Goal: Information Seeking & Learning: Check status

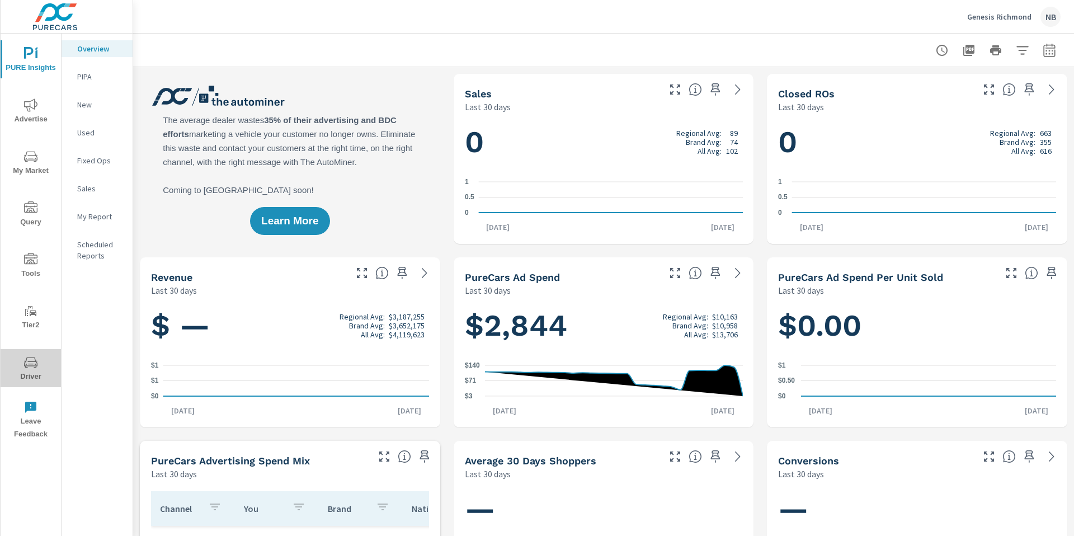
click at [33, 372] on span "Driver" at bounding box center [31, 369] width 54 height 27
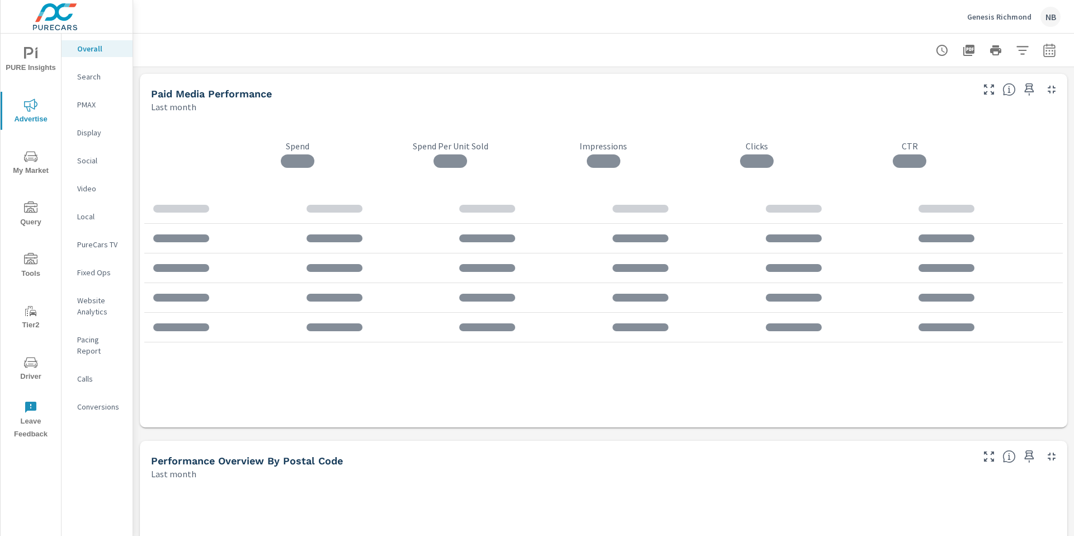
click at [91, 247] on p "PureCars TV" at bounding box center [100, 244] width 46 height 11
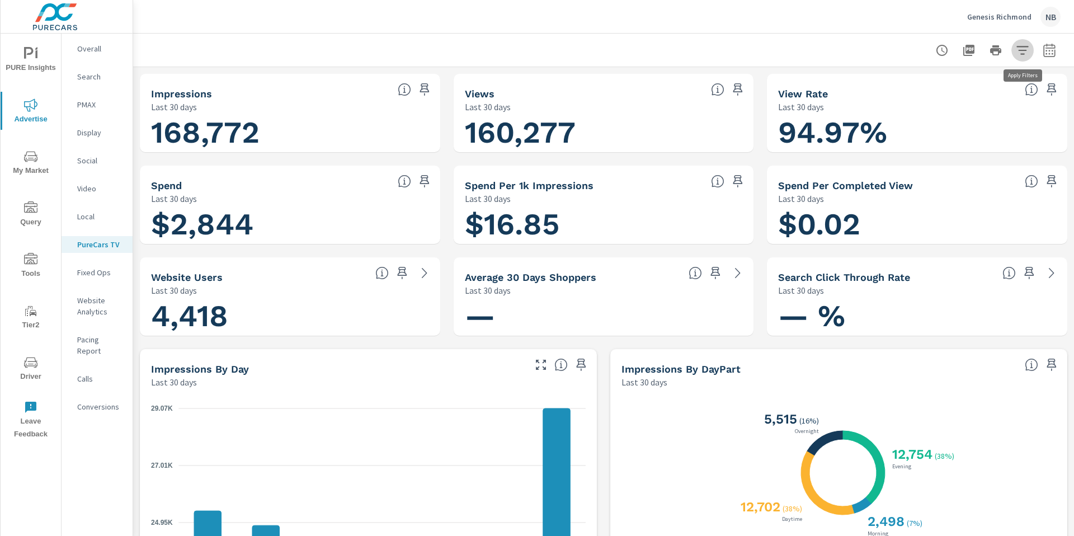
click at [1022, 48] on icon "button" at bounding box center [1022, 50] width 13 height 13
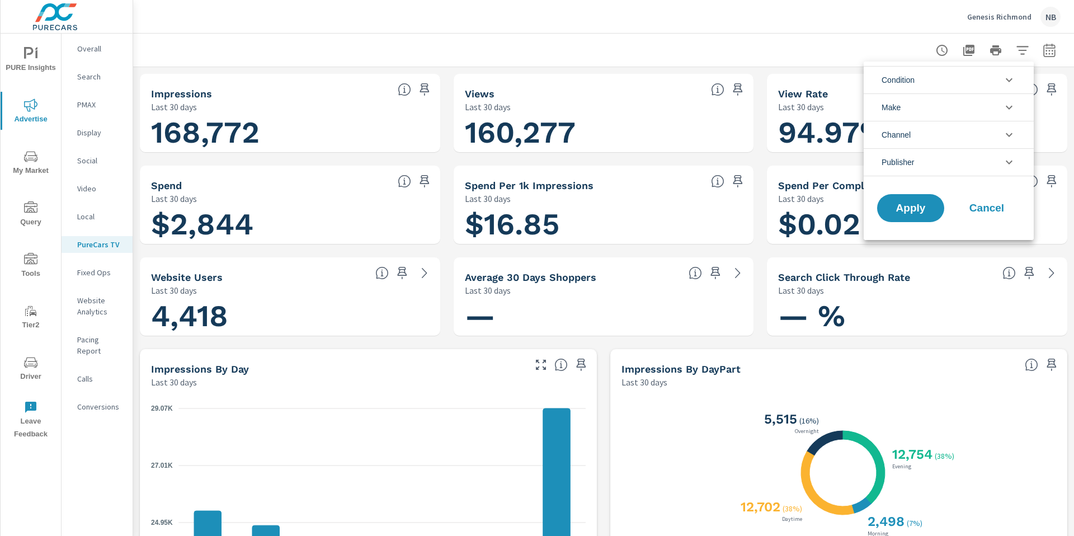
click at [951, 165] on li "Publisher" at bounding box center [949, 162] width 170 height 28
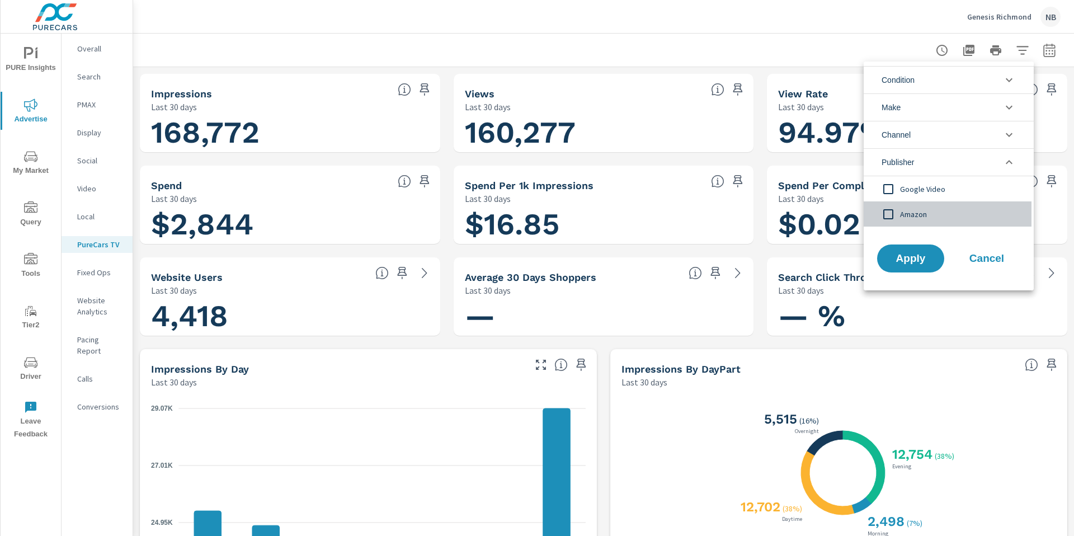
click at [923, 218] on span "Amazon" at bounding box center [961, 214] width 123 height 13
click at [920, 268] on button "Apply" at bounding box center [910, 258] width 69 height 29
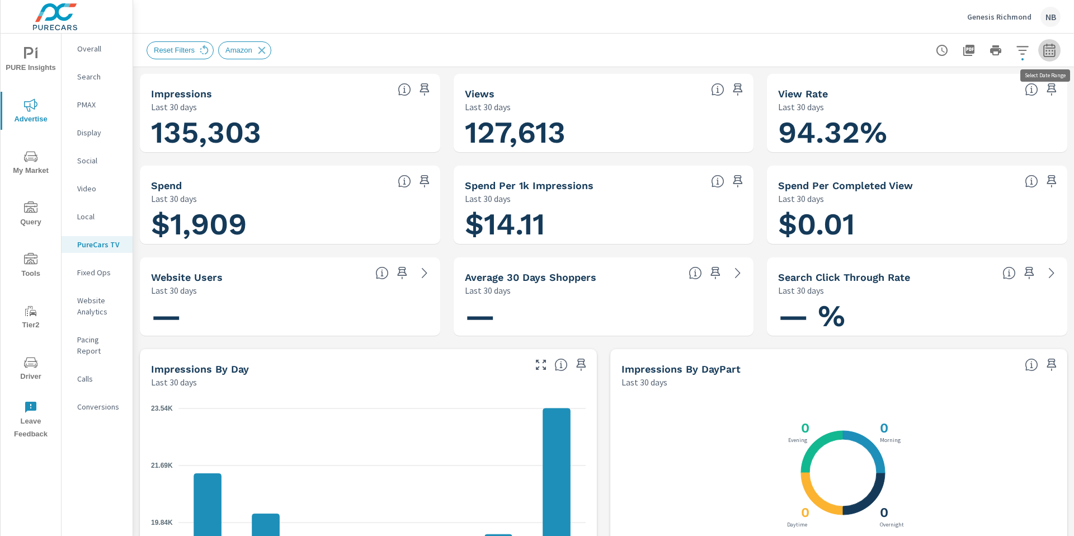
click at [1051, 49] on icon "button" at bounding box center [1049, 50] width 13 height 13
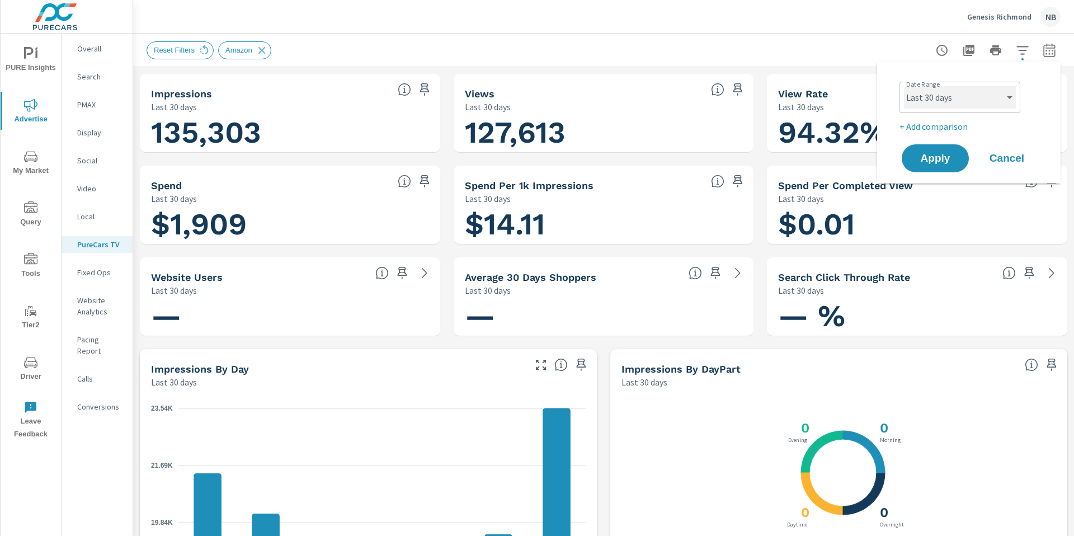
click at [952, 101] on select "Custom [DATE] Last week Last 7 days Last 14 days Last 30 days Last 45 days Last…" at bounding box center [960, 97] width 112 height 22
click at [904, 86] on select "Custom [DATE] Last week Last 7 days Last 14 days Last 30 days Last 45 days Last…" at bounding box center [960, 97] width 112 height 22
select select "Month to date"
click at [938, 166] on button "Apply" at bounding box center [935, 158] width 69 height 29
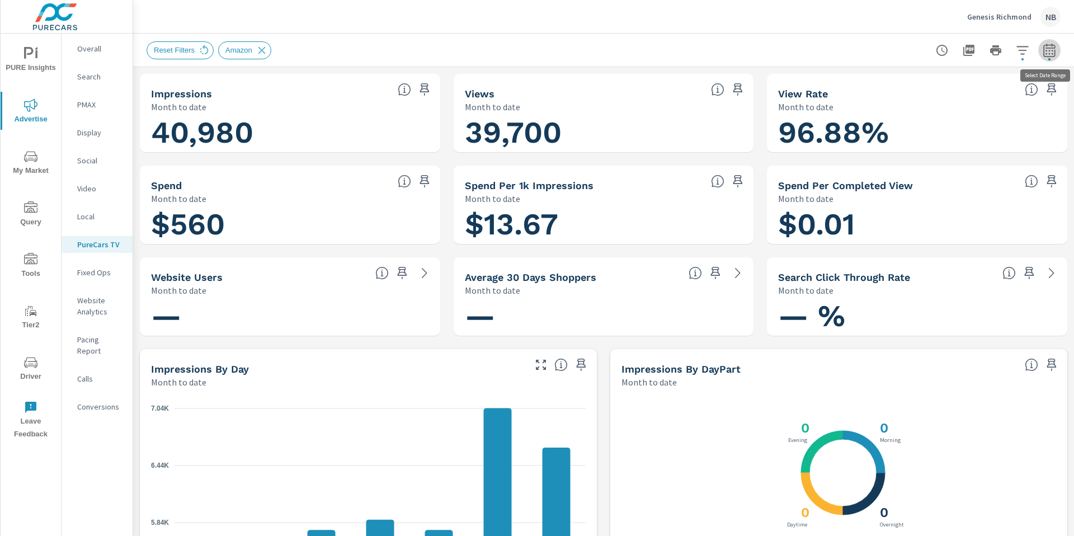
click at [1049, 46] on icon "button" at bounding box center [1049, 50] width 13 height 13
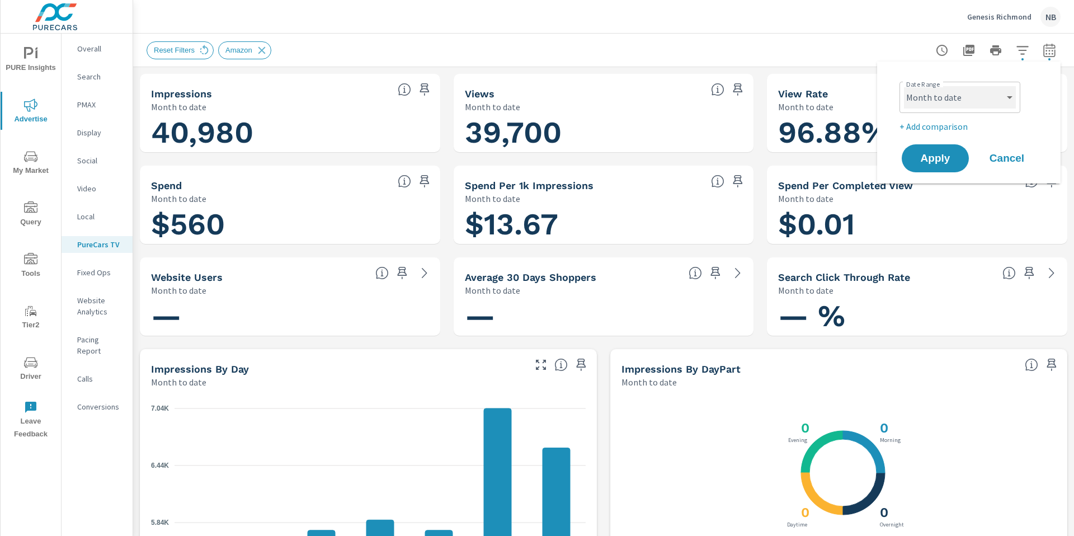
click at [974, 95] on select "Custom [DATE] Last week Last 7 days Last 14 days Last 30 days Last 45 days Last…" at bounding box center [960, 97] width 112 height 22
click at [904, 86] on select "Custom [DATE] Last week Last 7 days Last 14 days Last 30 days Last 45 days Last…" at bounding box center [960, 97] width 112 height 22
select select "[DATE]"
click at [940, 156] on span "Apply" at bounding box center [936, 158] width 46 height 11
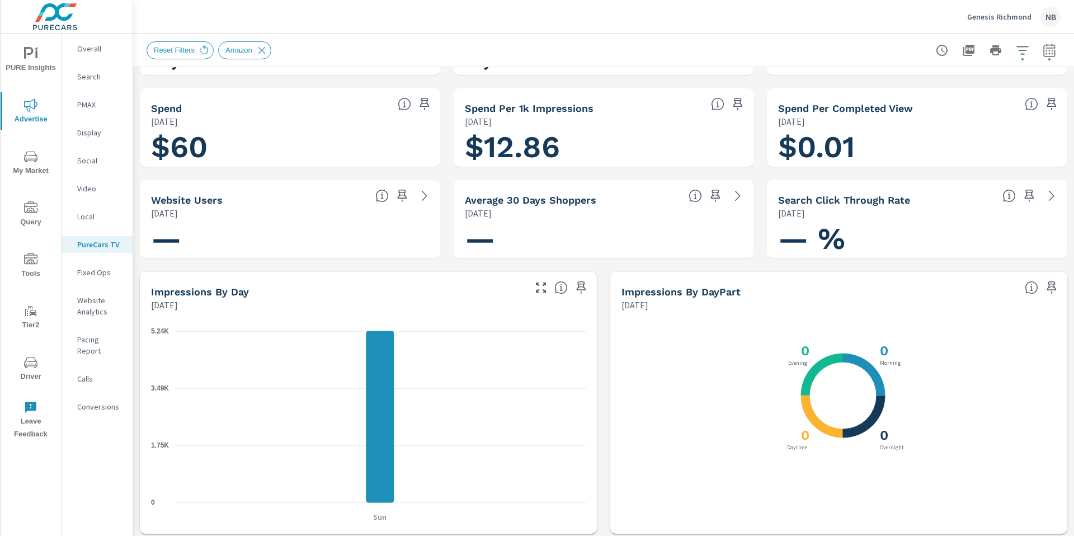
scroll to position [75, 0]
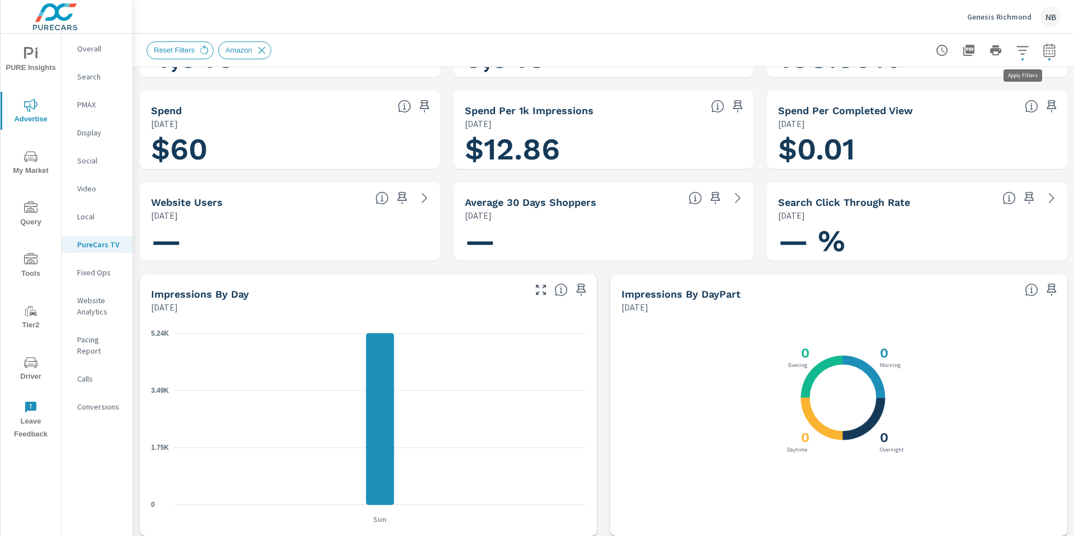
click at [1022, 54] on icon "button" at bounding box center [1023, 50] width 12 height 8
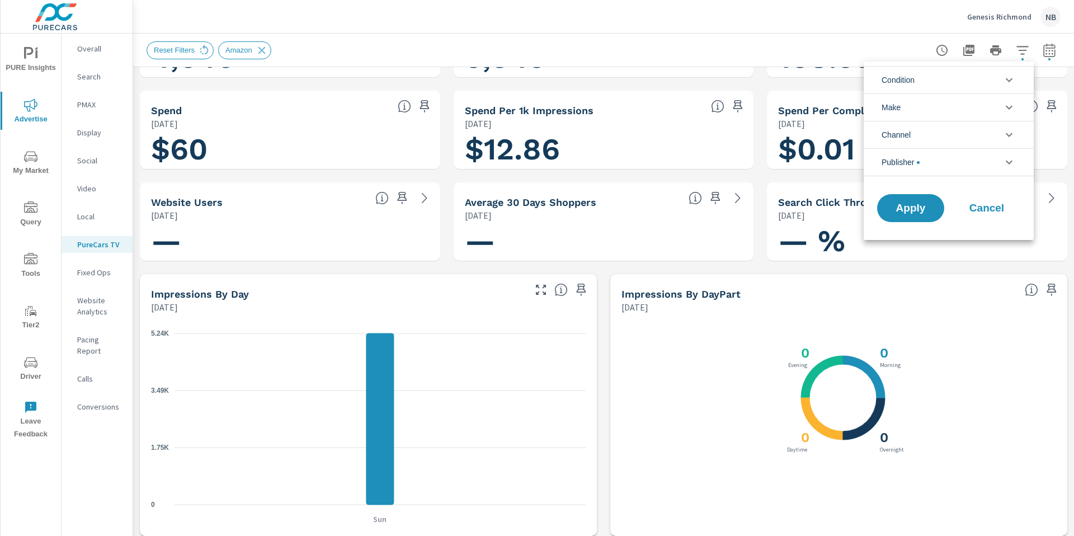
click at [914, 158] on span "Publisher" at bounding box center [901, 162] width 38 height 27
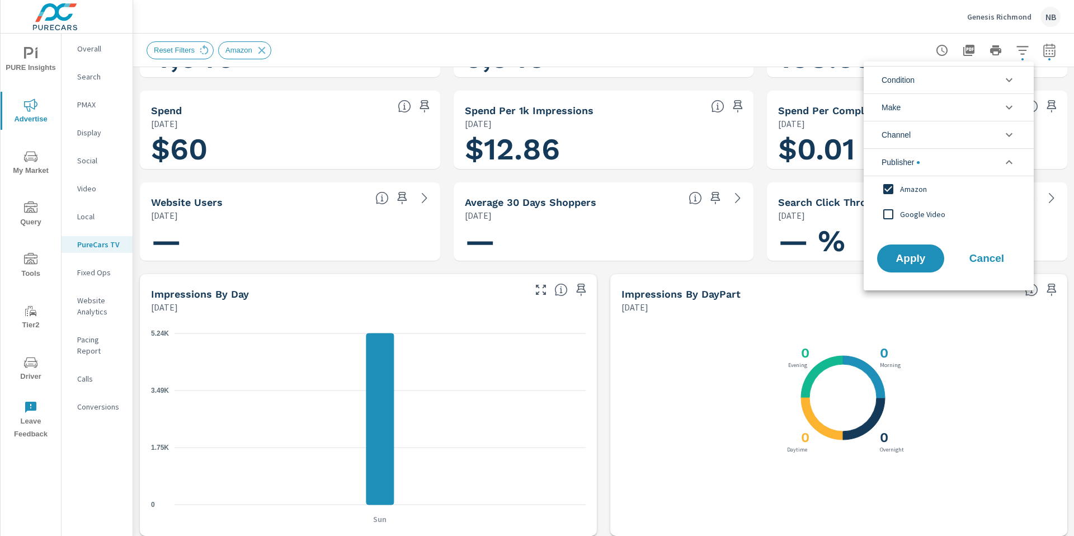
click at [900, 213] on span "Google Video" at bounding box center [961, 214] width 123 height 13
click at [904, 195] on span "Amazon" at bounding box center [961, 188] width 123 height 13
click at [900, 251] on button "Apply" at bounding box center [910, 258] width 69 height 29
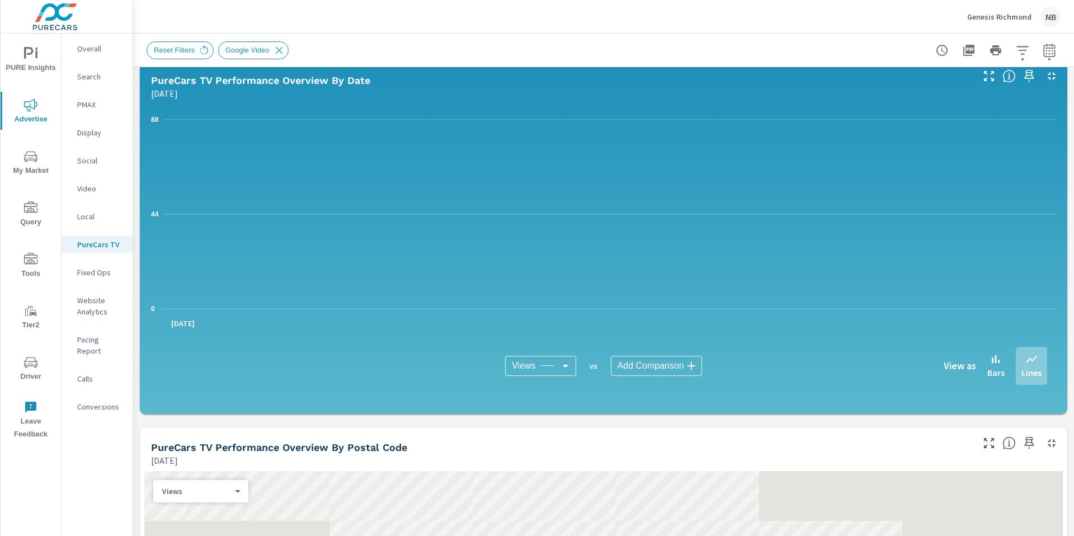
scroll to position [561, 0]
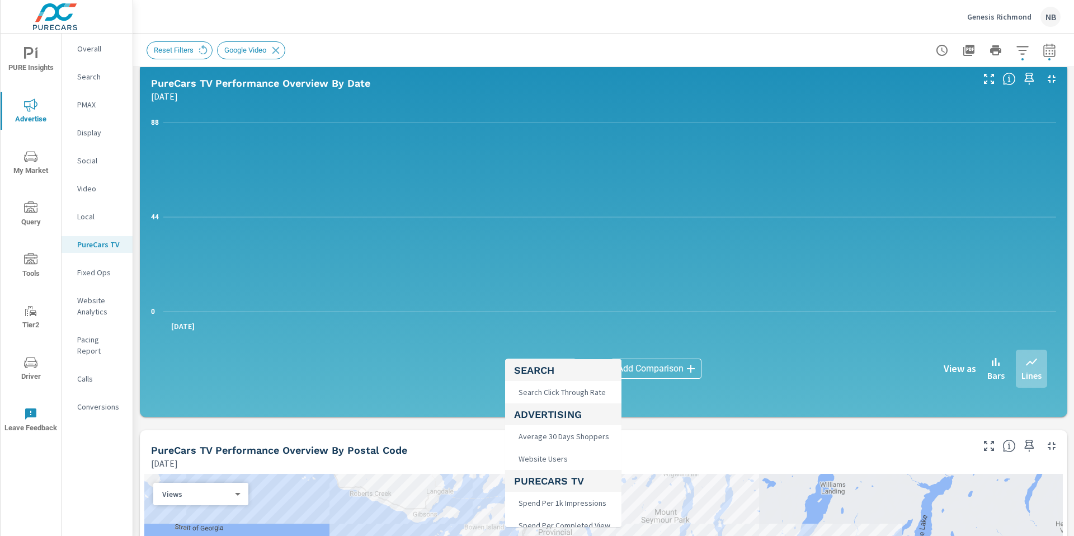
click at [513, 374] on body "PURE Insights Advertise My Market Query Tools Tier2 Driver Leave Feedback Overa…" at bounding box center [537, 268] width 1074 height 536
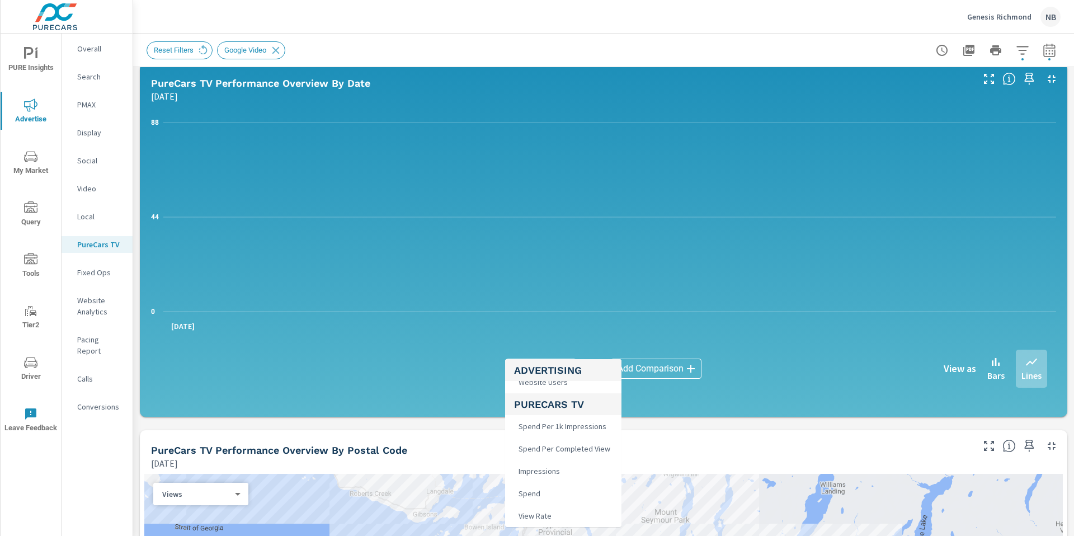
scroll to position [76, 0]
click at [571, 481] on li "Impressions" at bounding box center [563, 472] width 116 height 22
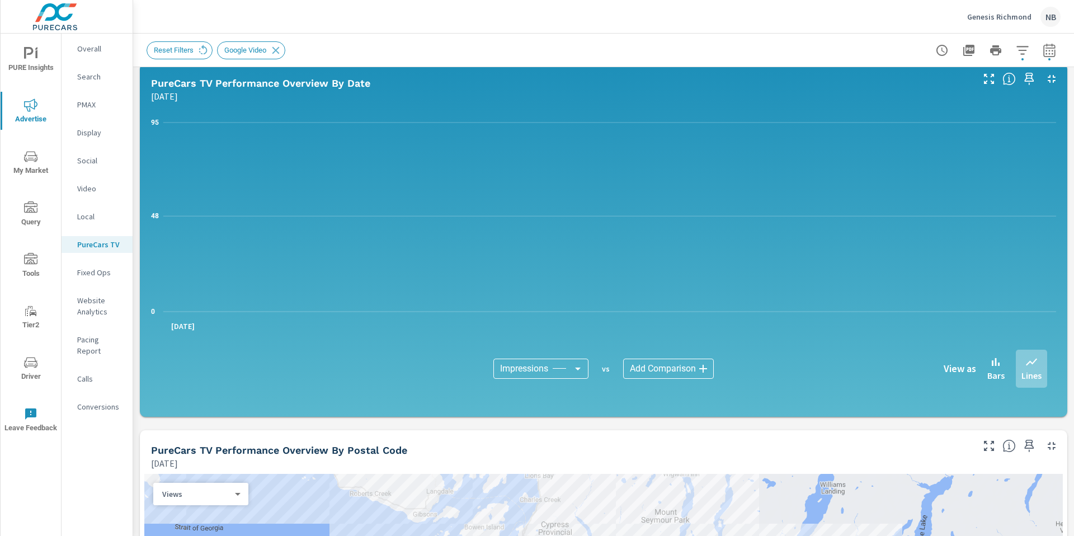
click at [556, 367] on body "PURE Insights Advertise My Market Query Tools Tier2 Driver Leave Feedback Overa…" at bounding box center [537, 268] width 1074 height 536
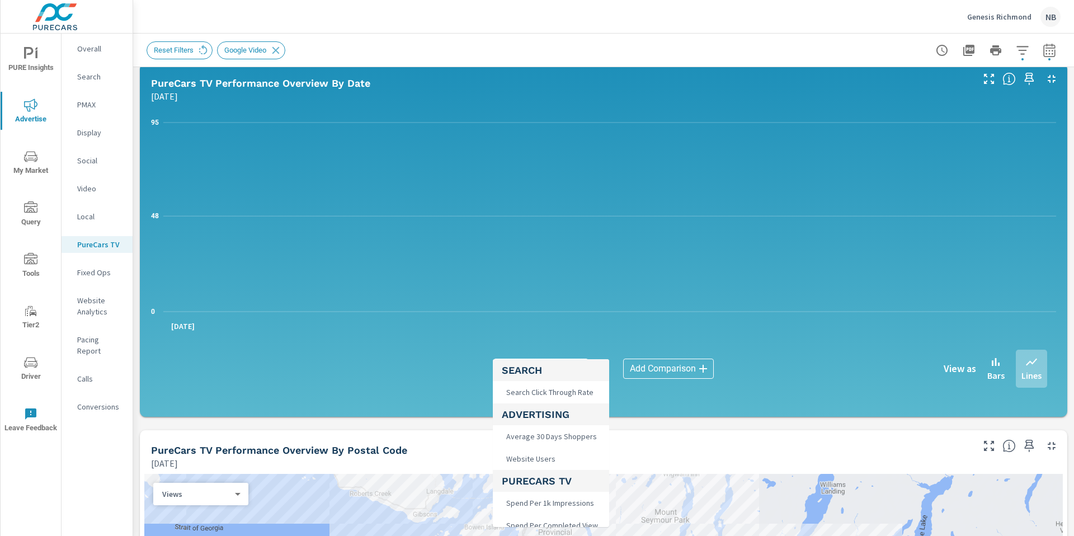
scroll to position [77, 0]
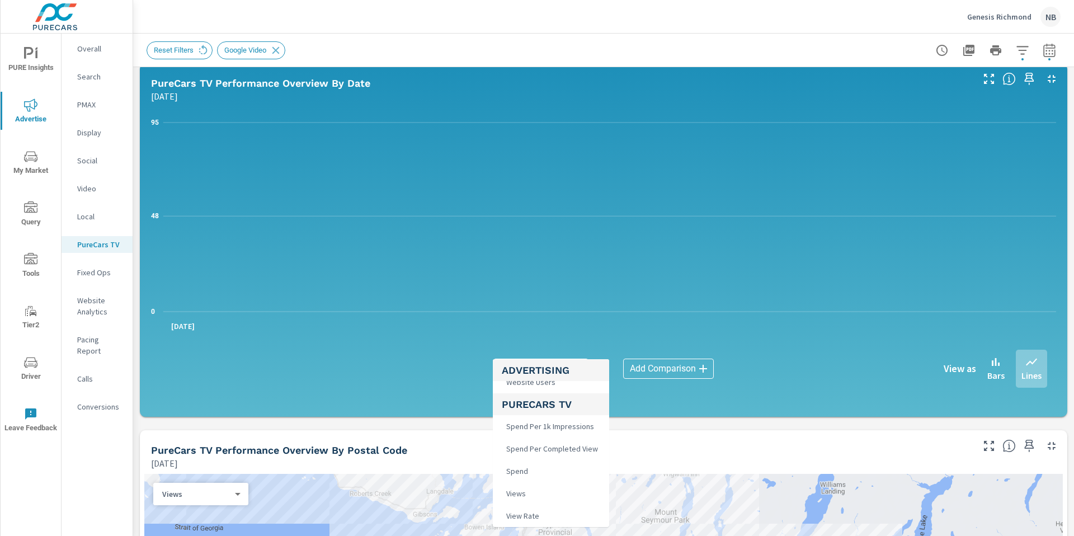
click at [550, 474] on li "Spend" at bounding box center [551, 471] width 116 height 22
type input "Spend"
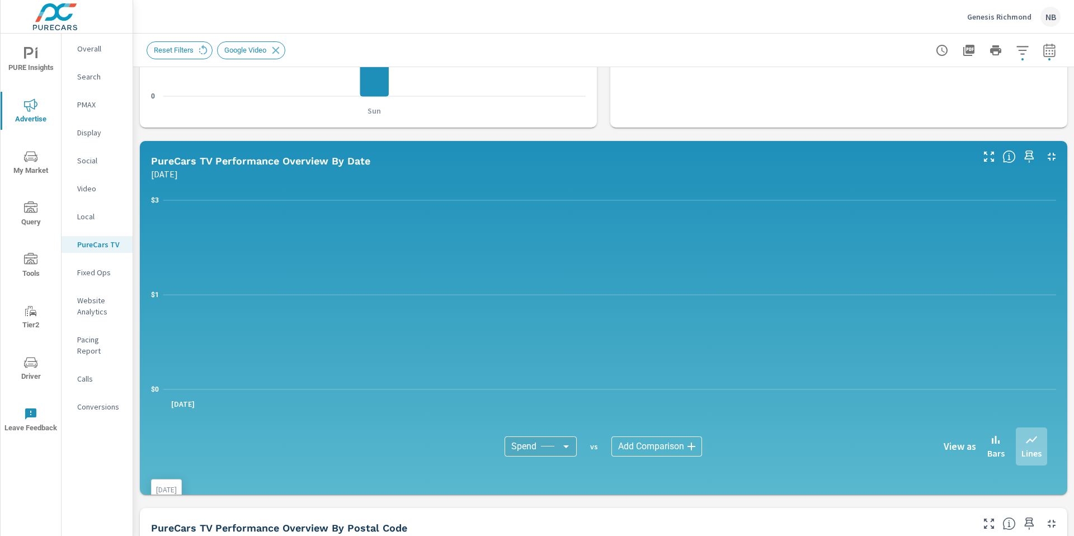
scroll to position [454, 0]
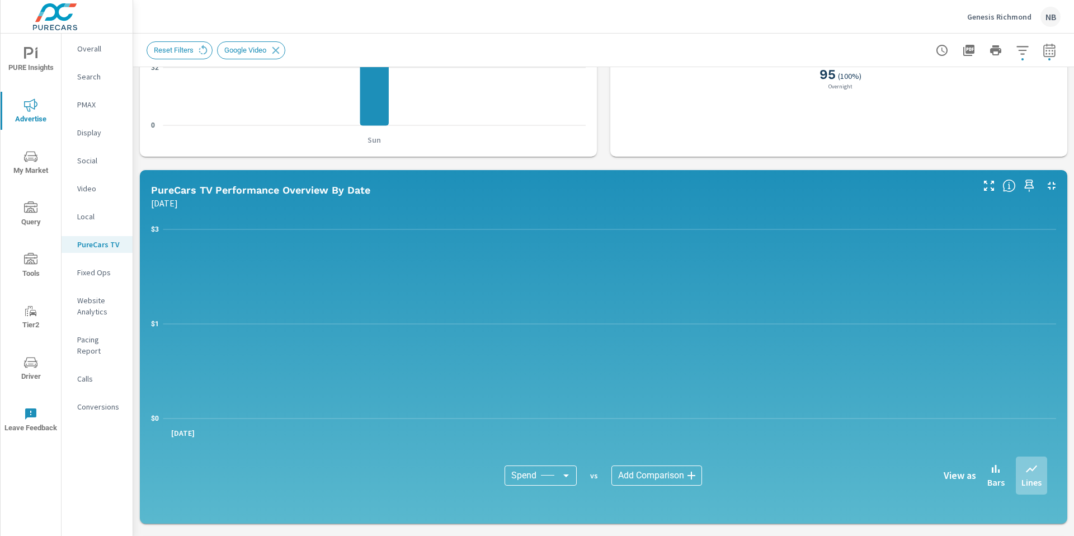
click at [1059, 51] on button "button" at bounding box center [1049, 50] width 22 height 22
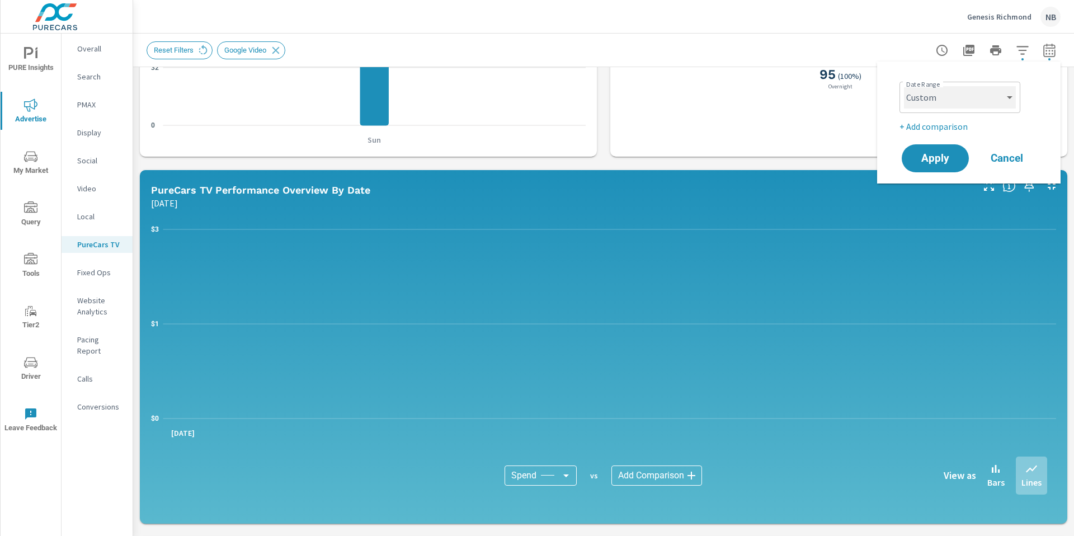
click at [963, 87] on select "Custom [DATE] Last week Last 7 days Last 14 days Last 30 days Last 45 days Last…" at bounding box center [960, 97] width 112 height 22
click at [904, 86] on select "Custom [DATE] Last week Last 7 days Last 14 days Last 30 days Last 45 days Last…" at bounding box center [960, 97] width 112 height 22
select select "Last 7 days"
click at [945, 151] on button "Apply" at bounding box center [935, 158] width 69 height 29
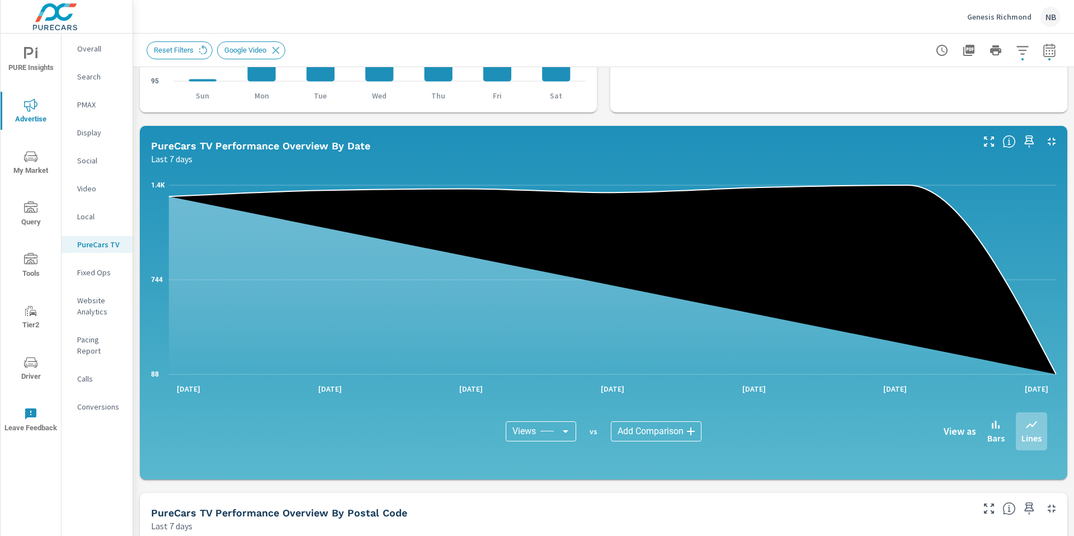
scroll to position [504, 0]
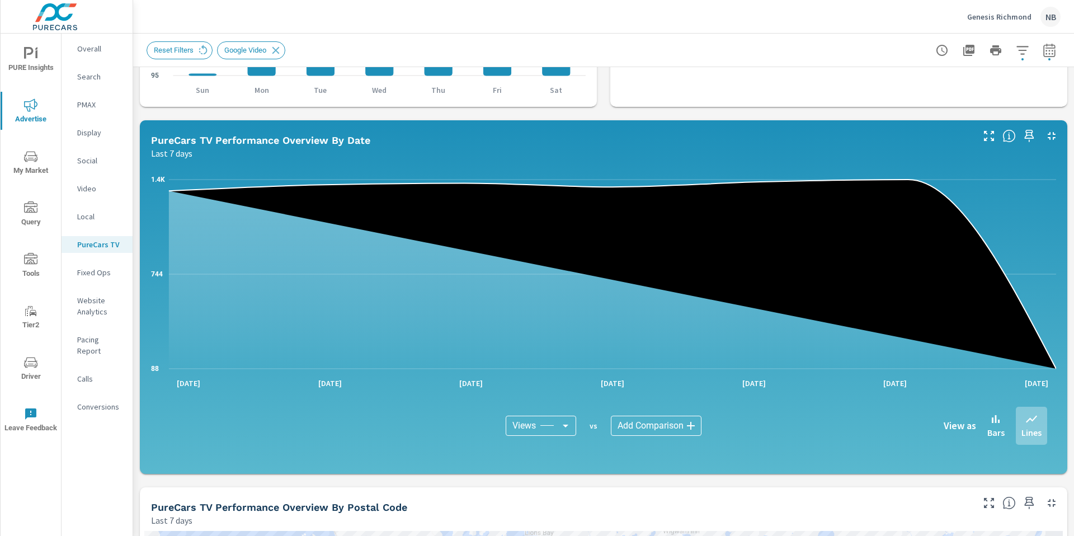
click at [553, 427] on body "PURE Insights Advertise My Market Query Tools Tier2 Driver Leave Feedback Overa…" at bounding box center [537, 268] width 1074 height 536
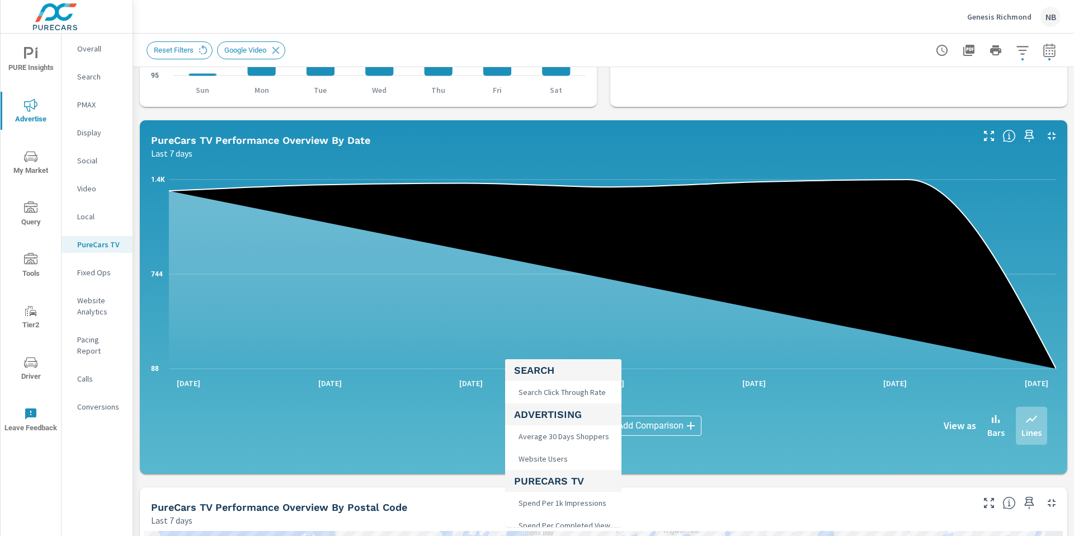
scroll to position [77, 0]
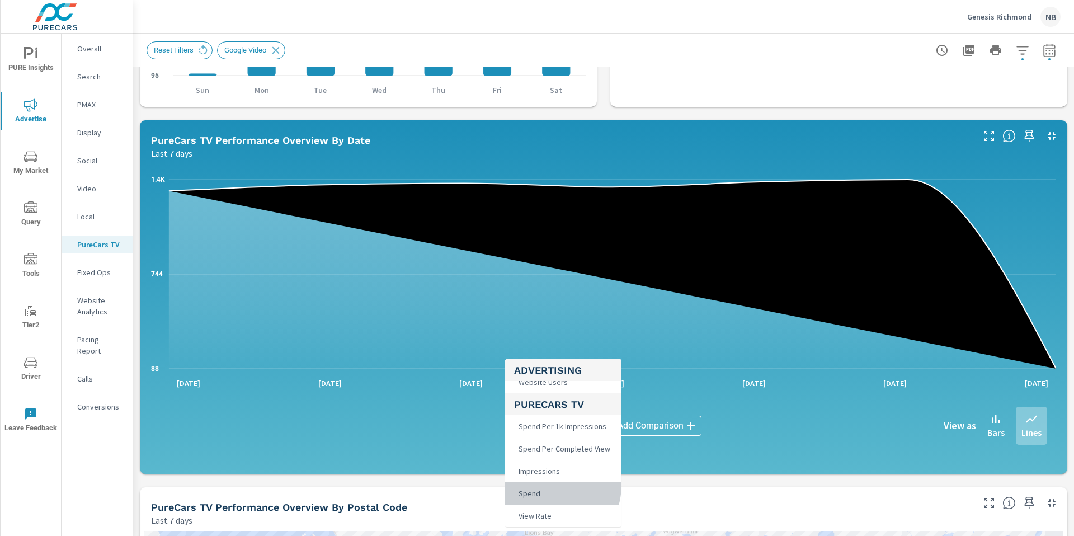
click at [557, 486] on li "Spend" at bounding box center [563, 493] width 116 height 22
type input "Spend"
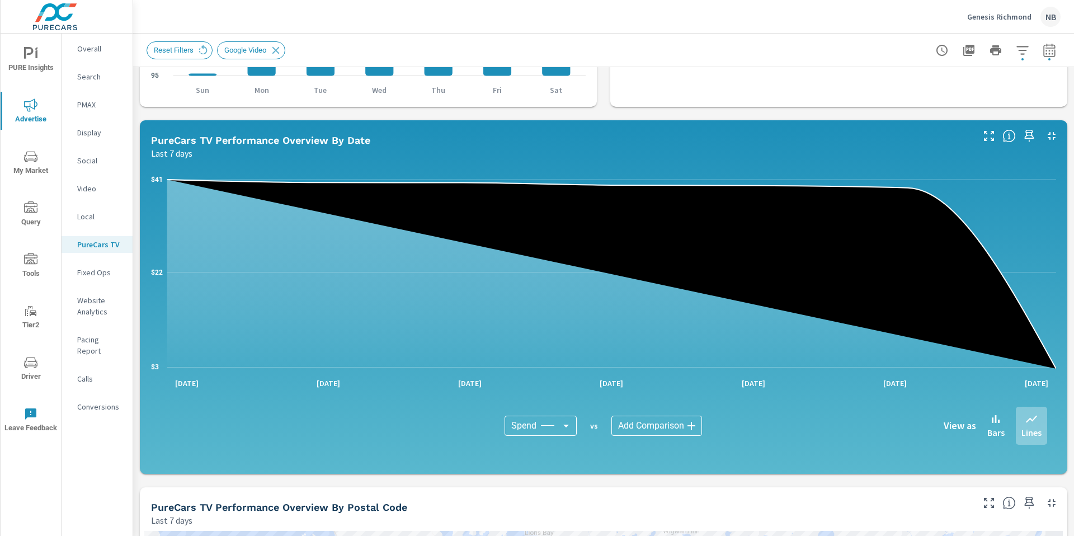
click at [554, 419] on body "PURE Insights Advertise My Market Query Tools Tier2 Driver Leave Feedback Overa…" at bounding box center [537, 268] width 1074 height 536
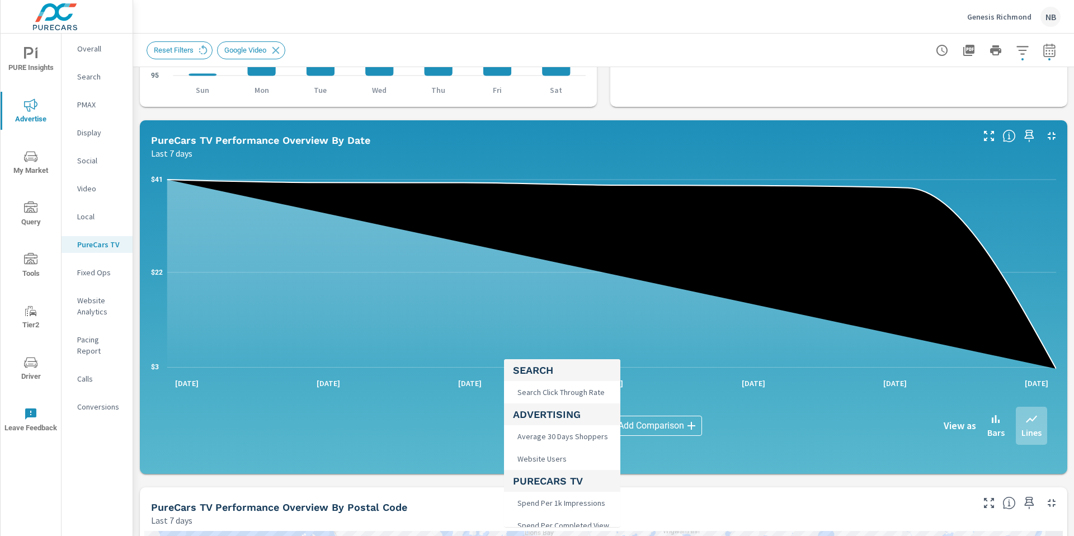
scroll to position [77, 0]
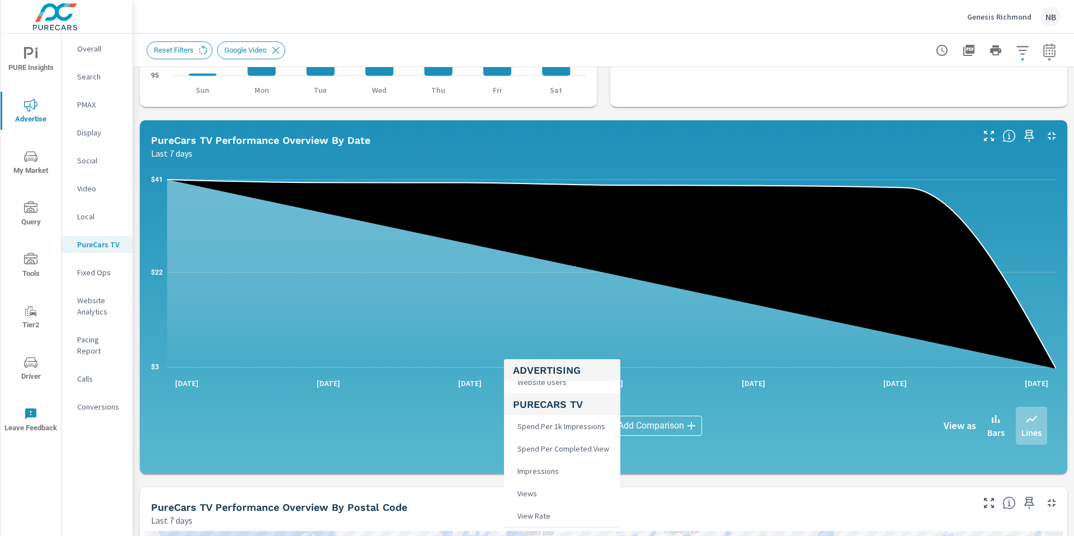
click at [1045, 54] on div at bounding box center [537, 268] width 1074 height 536
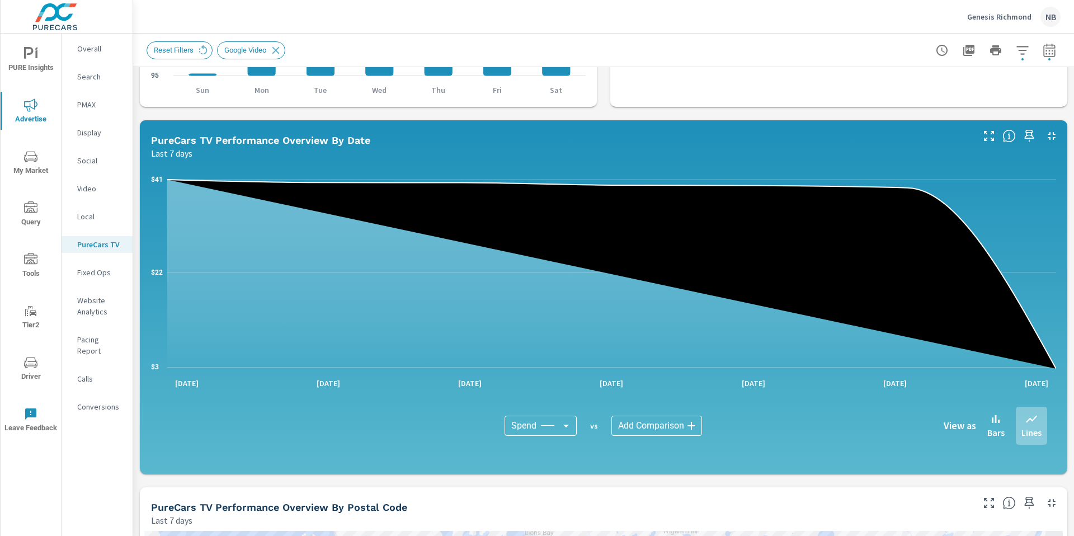
click at [1050, 50] on icon "button" at bounding box center [1049, 52] width 7 height 4
select select "Last 7 days"
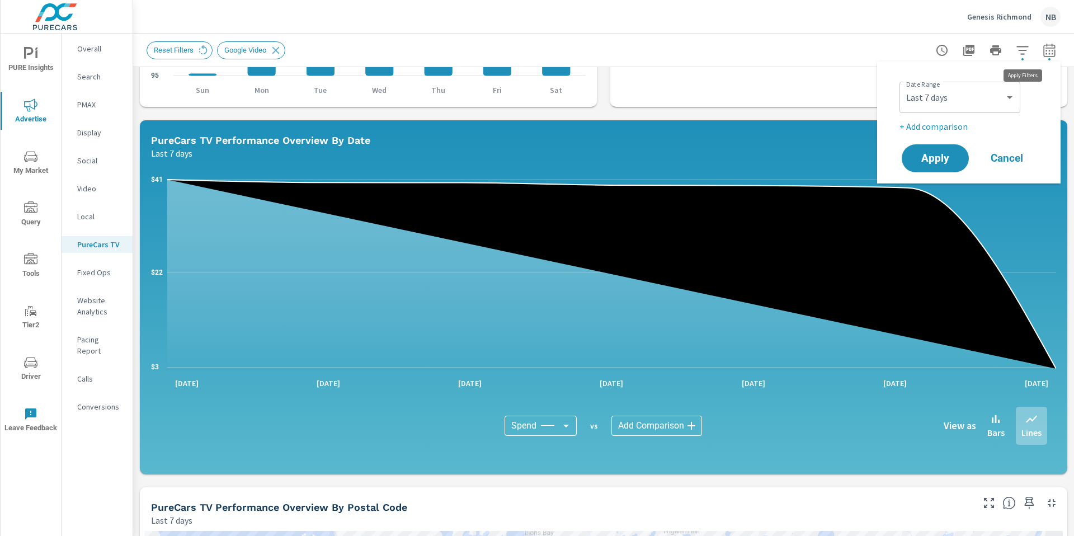
click at [1021, 54] on icon "button" at bounding box center [1022, 50] width 13 height 13
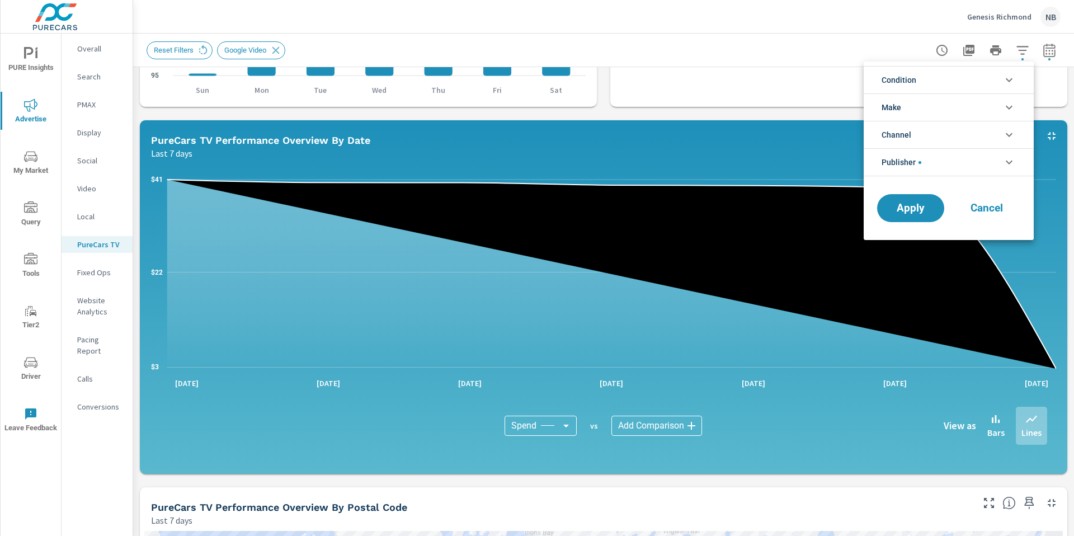
click at [930, 168] on li "Publisher" at bounding box center [949, 162] width 170 height 28
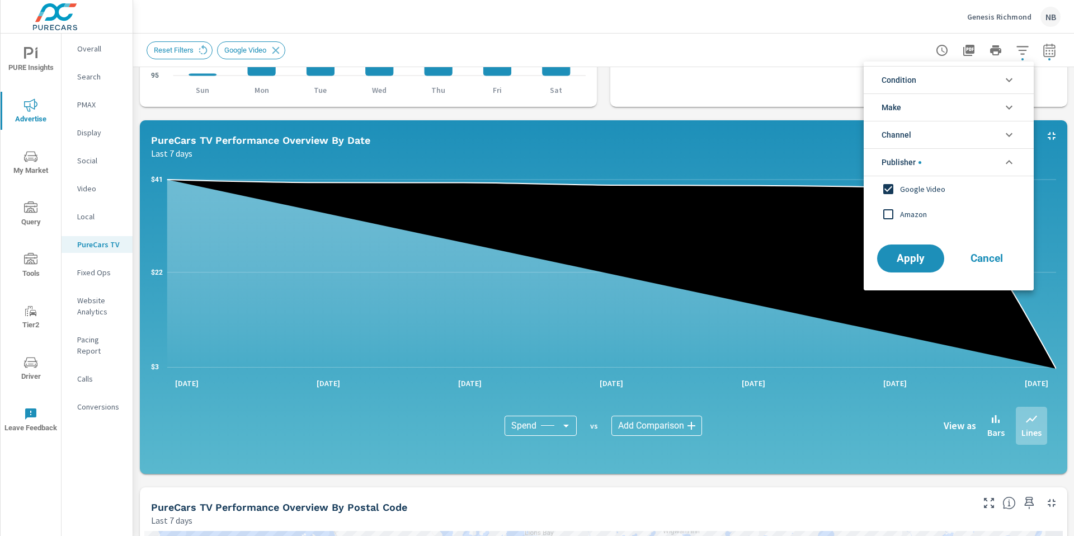
click at [915, 212] on span "Amazon" at bounding box center [961, 214] width 123 height 13
click at [919, 191] on span "Google Video" at bounding box center [961, 188] width 123 height 13
click at [910, 260] on span "Apply" at bounding box center [911, 258] width 46 height 11
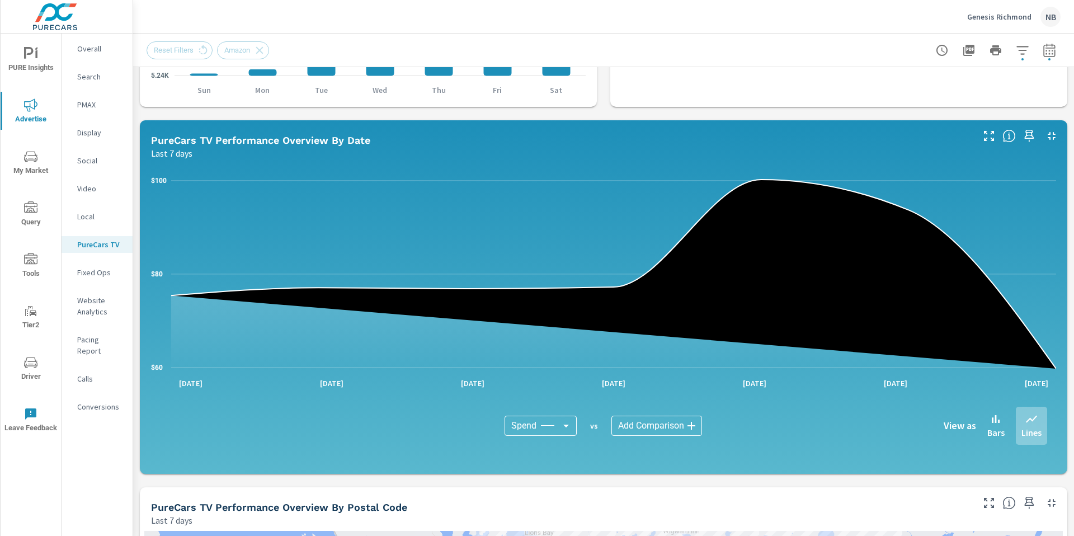
click at [538, 430] on body "PURE Insights Advertise My Market Query Tools Tier2 Driver Leave Feedback Overa…" at bounding box center [537, 268] width 1074 height 536
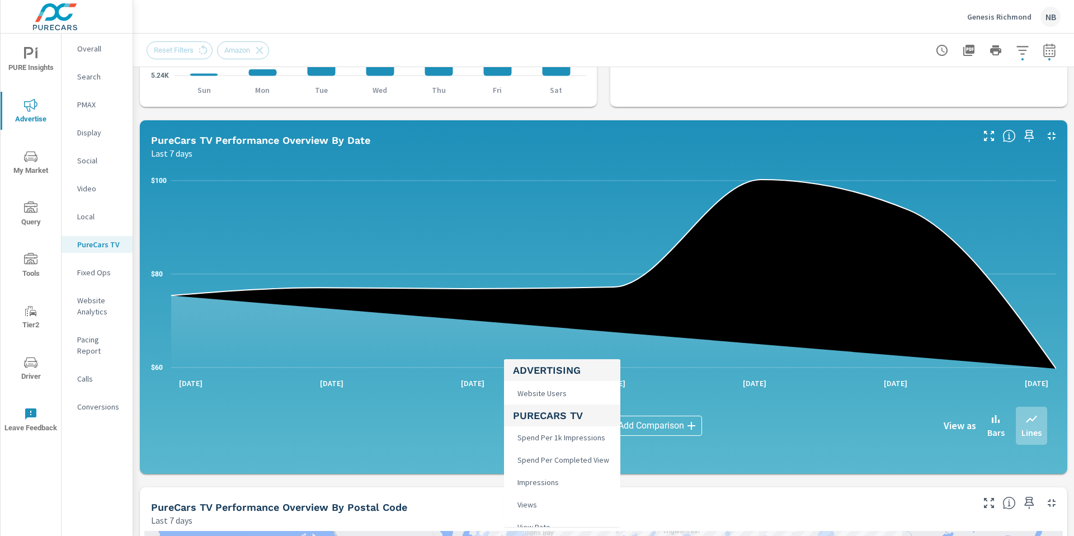
scroll to position [77, 0]
click at [657, 480] on div at bounding box center [537, 268] width 1074 height 536
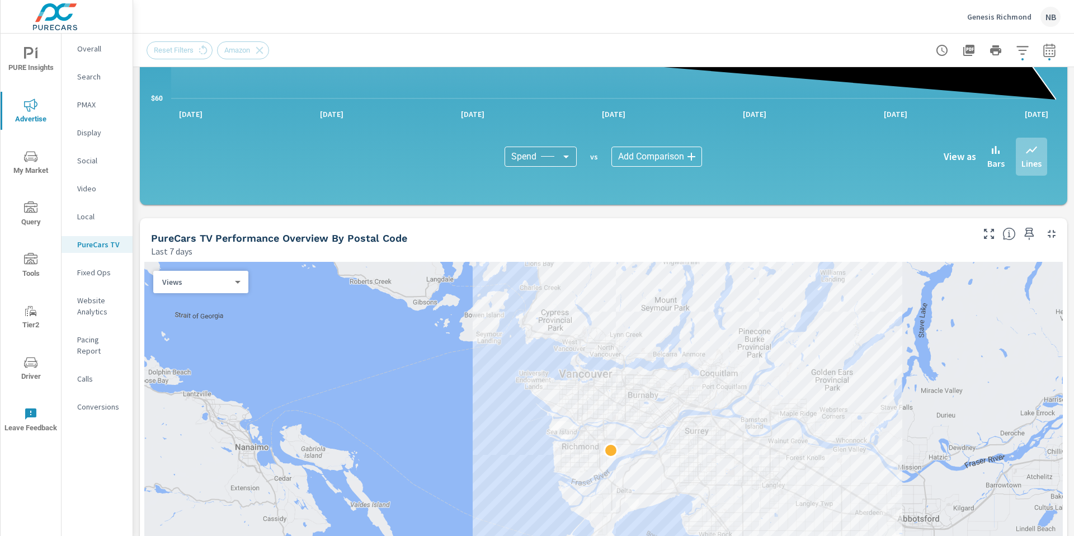
scroll to position [808, 0]
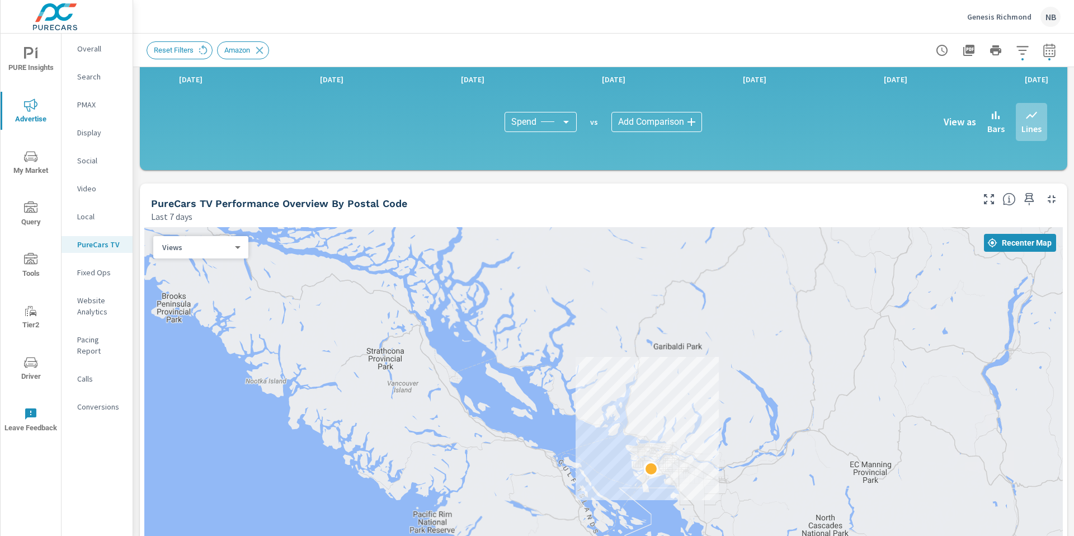
click at [543, 121] on body "PURE Insights Advertise My Market Query Tools Tier2 Driver Leave Feedback Overa…" at bounding box center [537, 268] width 1074 height 536
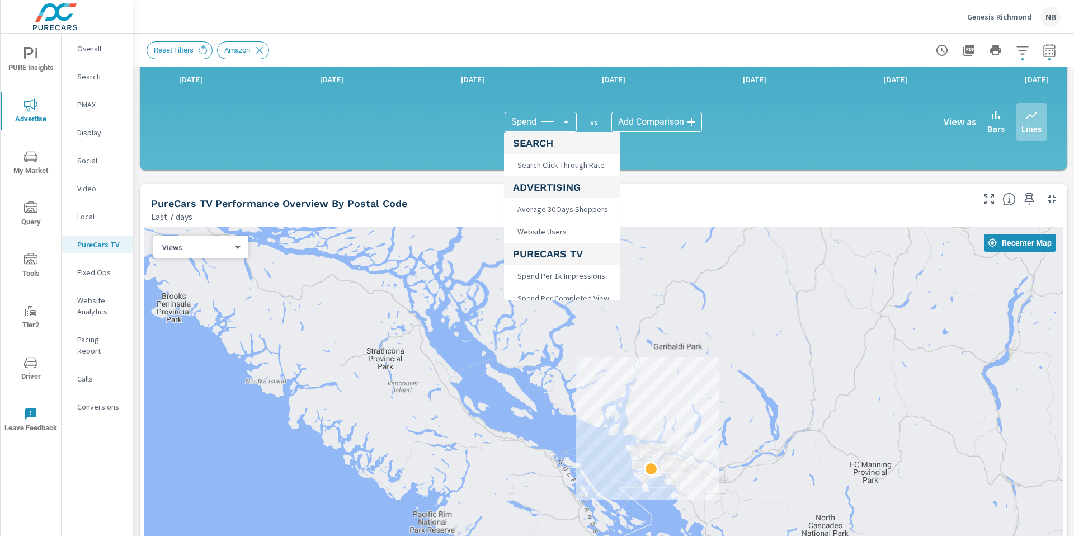
scroll to position [77, 0]
click at [538, 238] on span "Impressions" at bounding box center [537, 244] width 48 height 16
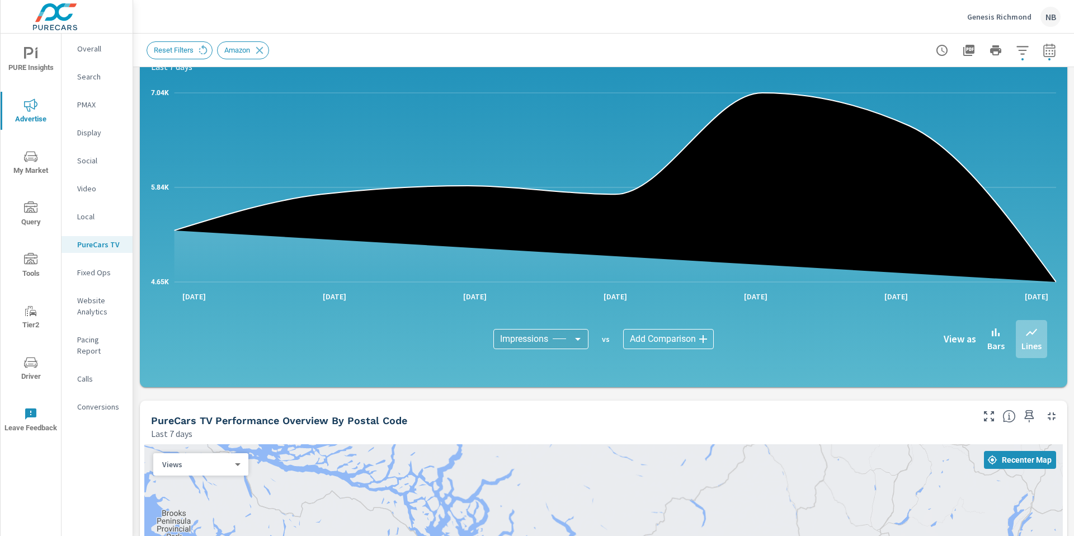
scroll to position [601, 0]
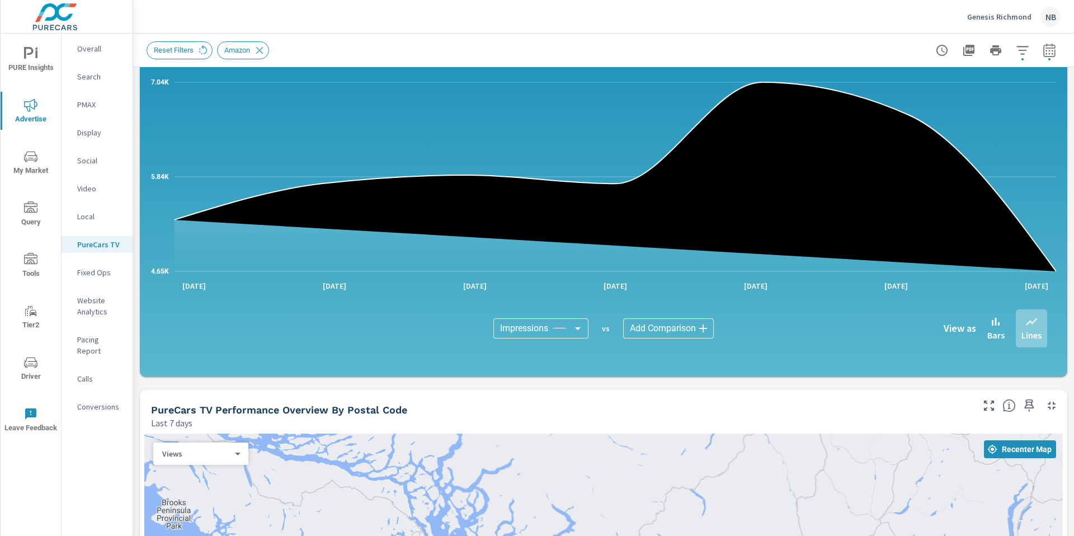
click at [538, 330] on body "PURE Insights Advertise My Market Query Tools Tier2 Driver Leave Feedback Overa…" at bounding box center [537, 268] width 1074 height 536
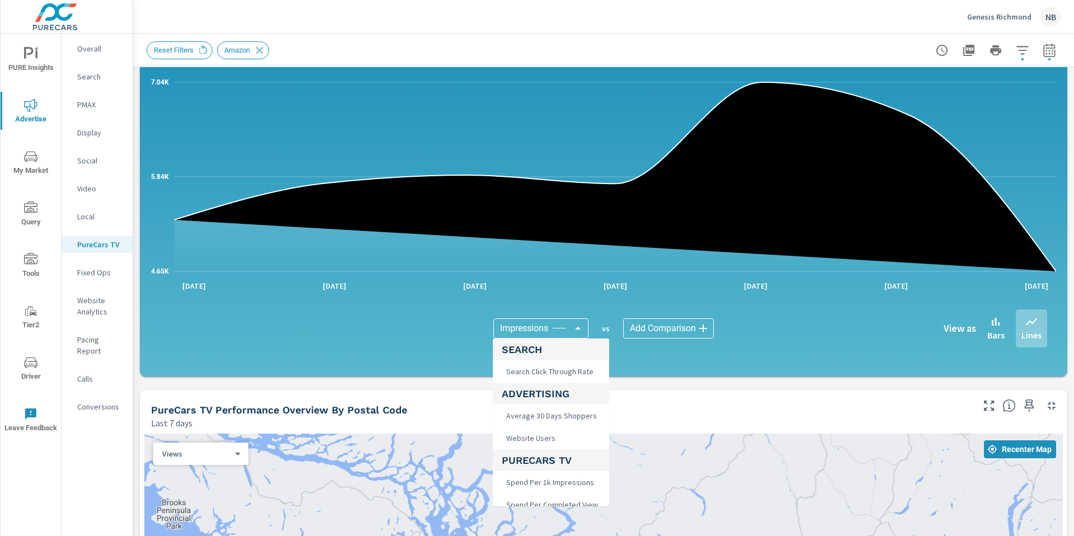
scroll to position [77, 0]
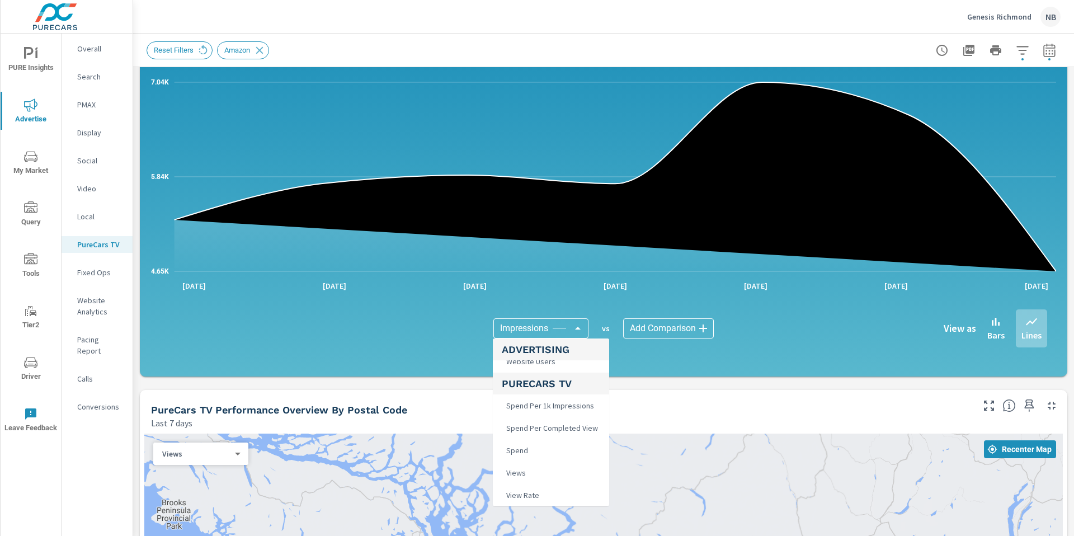
click at [552, 431] on span "Spend Per Completed View" at bounding box center [551, 428] width 98 height 16
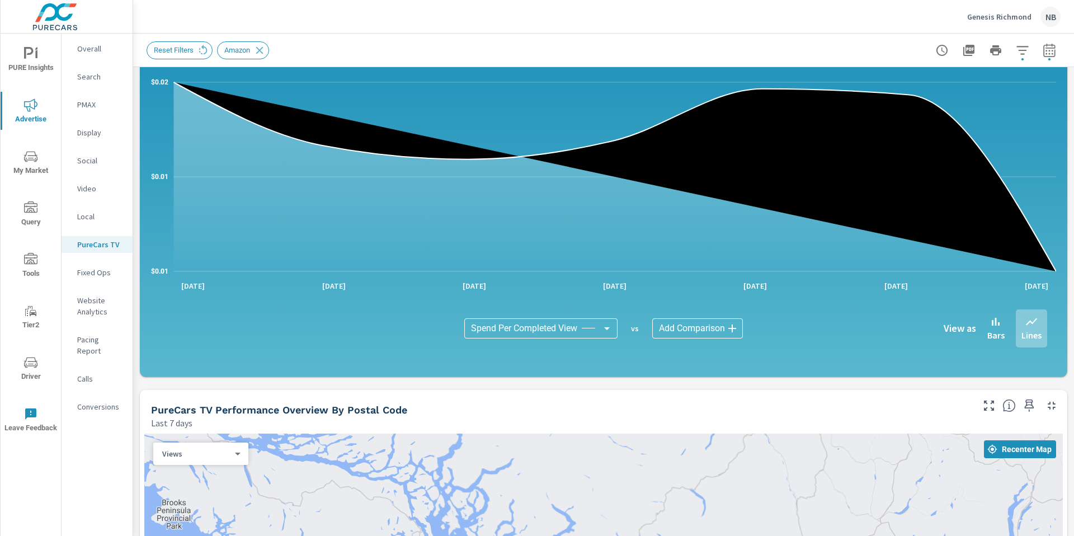
click at [542, 303] on div "Spend Per Completed View Spend Per Completed View ​ vs Add Comparison ​ View as…" at bounding box center [603, 328] width 887 height 56
click at [543, 328] on body "PURE Insights Advertise My Market Query Tools Tier2 Driver Leave Feedback Overa…" at bounding box center [537, 268] width 1074 height 536
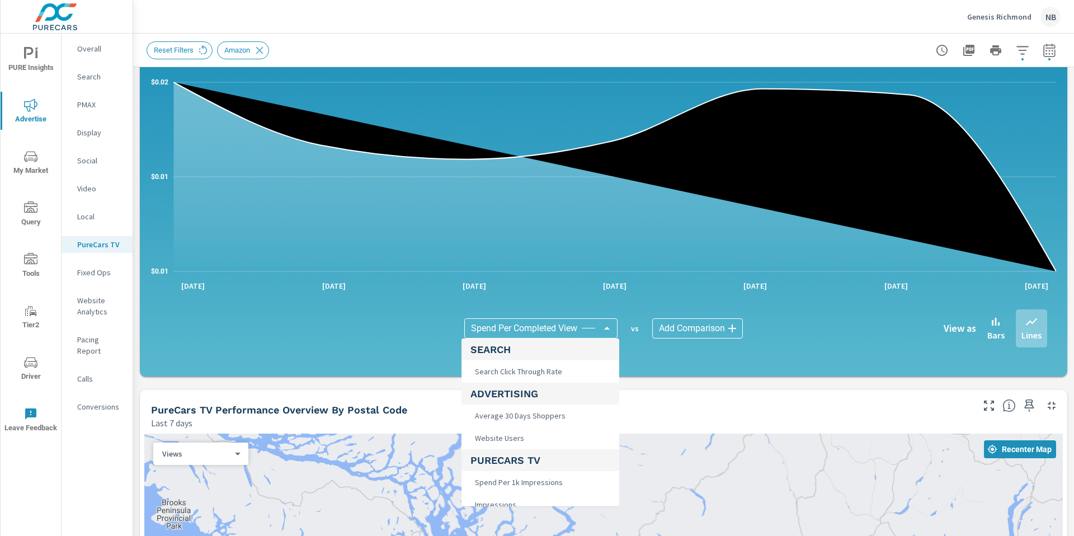
scroll to position [77, 0]
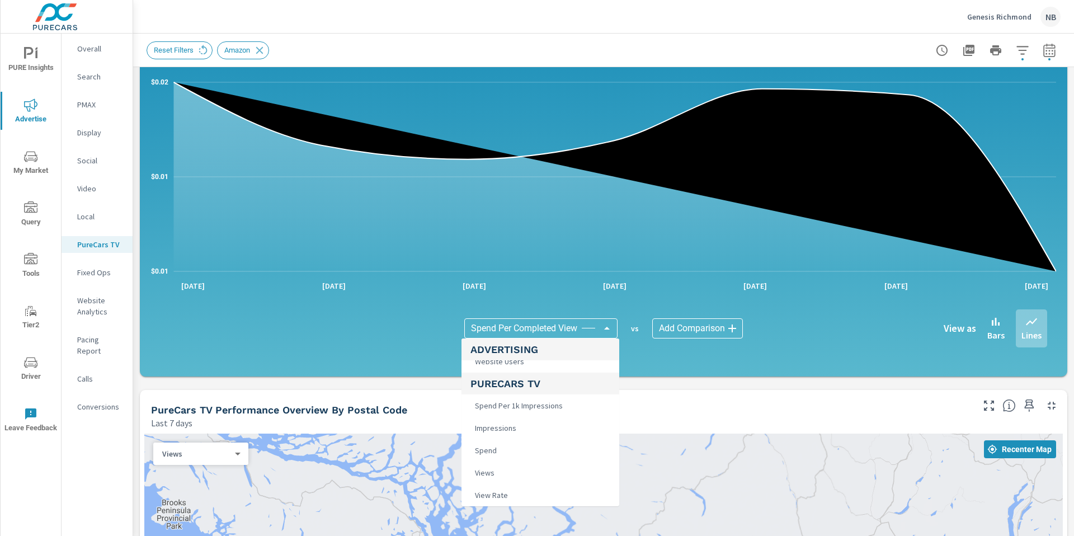
click at [533, 452] on li "Spend" at bounding box center [541, 450] width 158 height 22
type input "Spend"
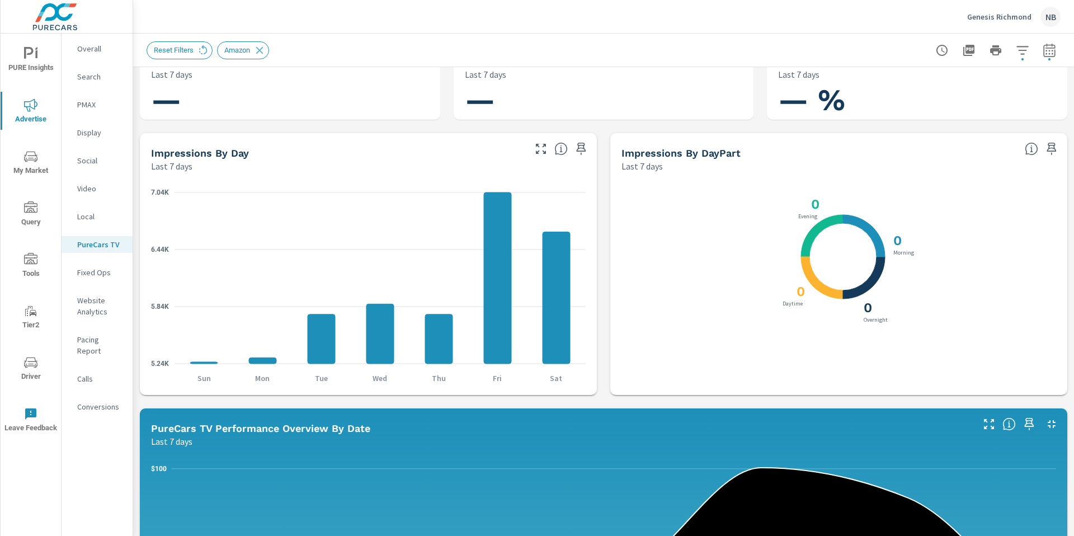
scroll to position [195, 0]
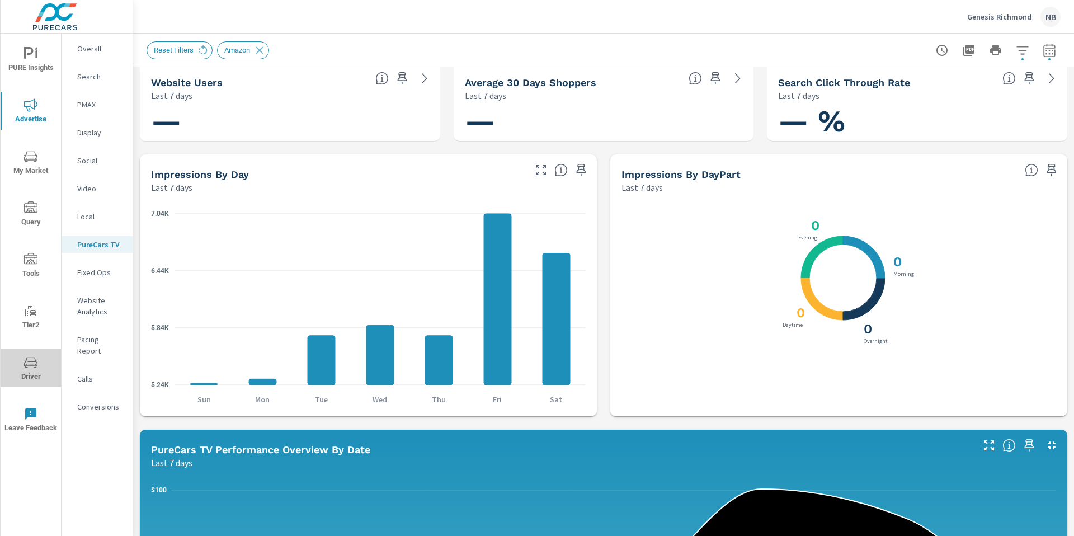
click at [25, 366] on icon "nav menu" at bounding box center [30, 362] width 13 height 11
